Goal: Contribute content: Add original content to the website for others to see

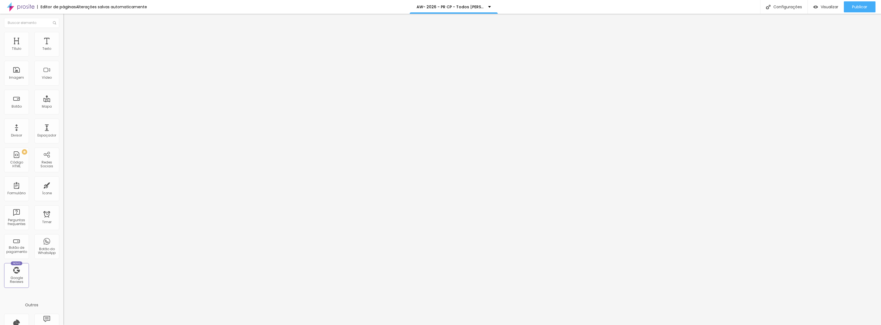
click at [63, 47] on span "Trocar imagem" at bounding box center [78, 45] width 30 height 5
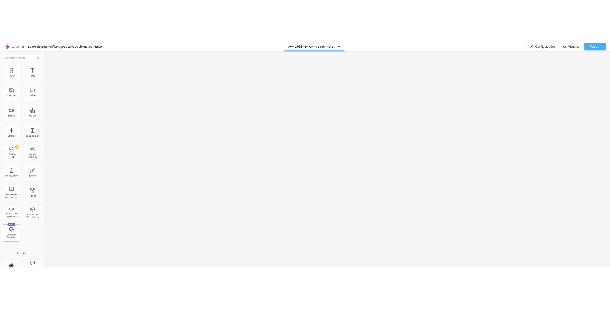
scroll to position [378, 0]
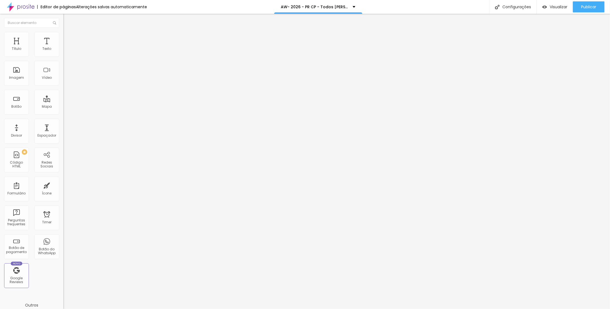
click at [63, 47] on span "Trocar imagem" at bounding box center [78, 45] width 30 height 5
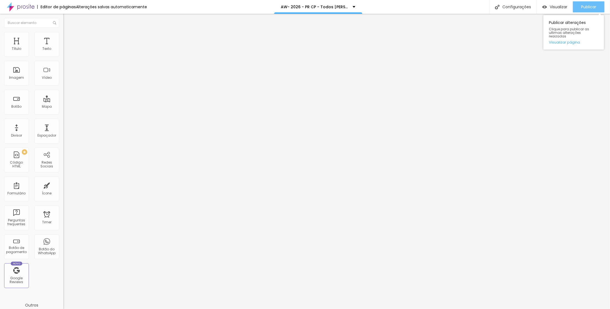
click at [591, 5] on span "Publicar" at bounding box center [588, 7] width 15 height 4
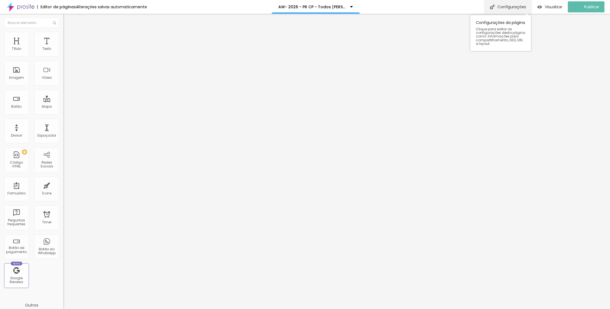
click at [517, 7] on div "Configurações" at bounding box center [507, 7] width 47 height 14
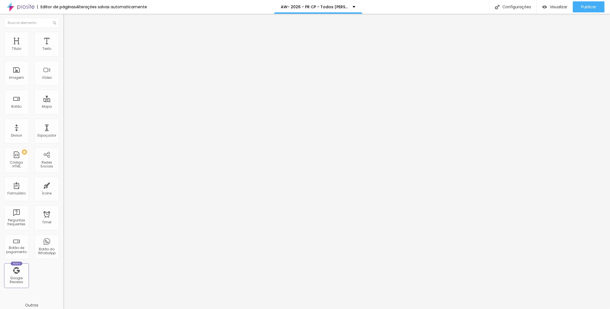
type input "/a3w-2026-prcp-todos-temos-uma-historia-para-contar"
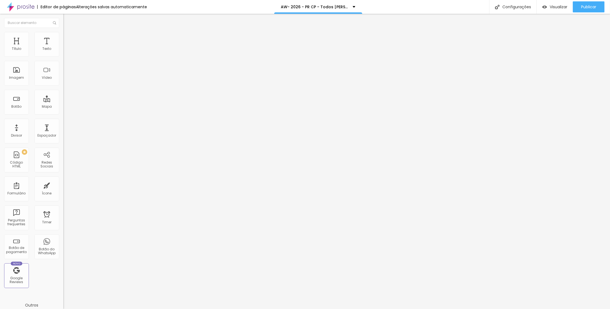
click at [403, 312] on div at bounding box center [305, 314] width 610 height 5
click at [588, 5] on span "Publicar" at bounding box center [588, 7] width 15 height 4
